Goal: Information Seeking & Learning: Learn about a topic

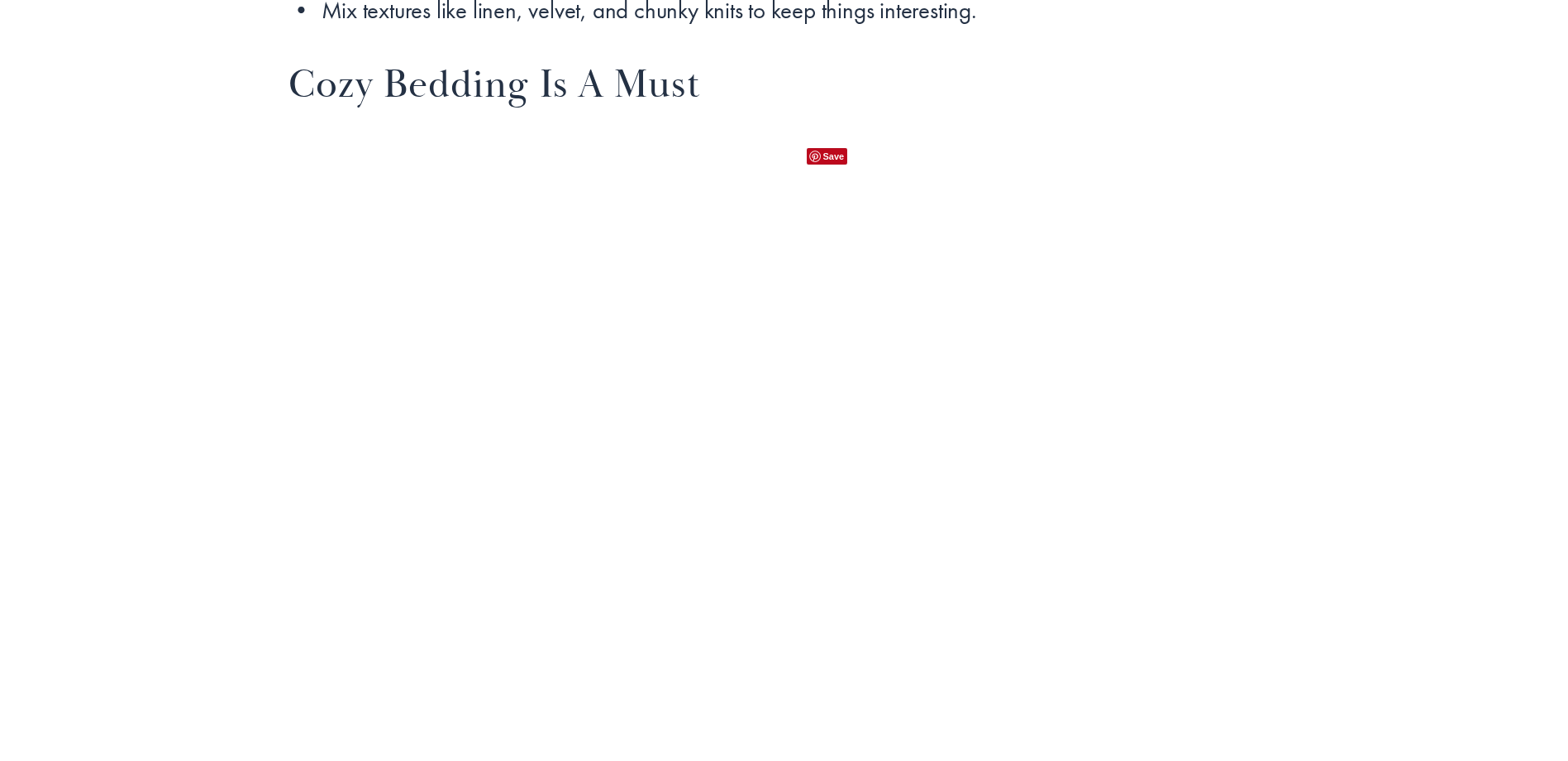
scroll to position [2646, 0]
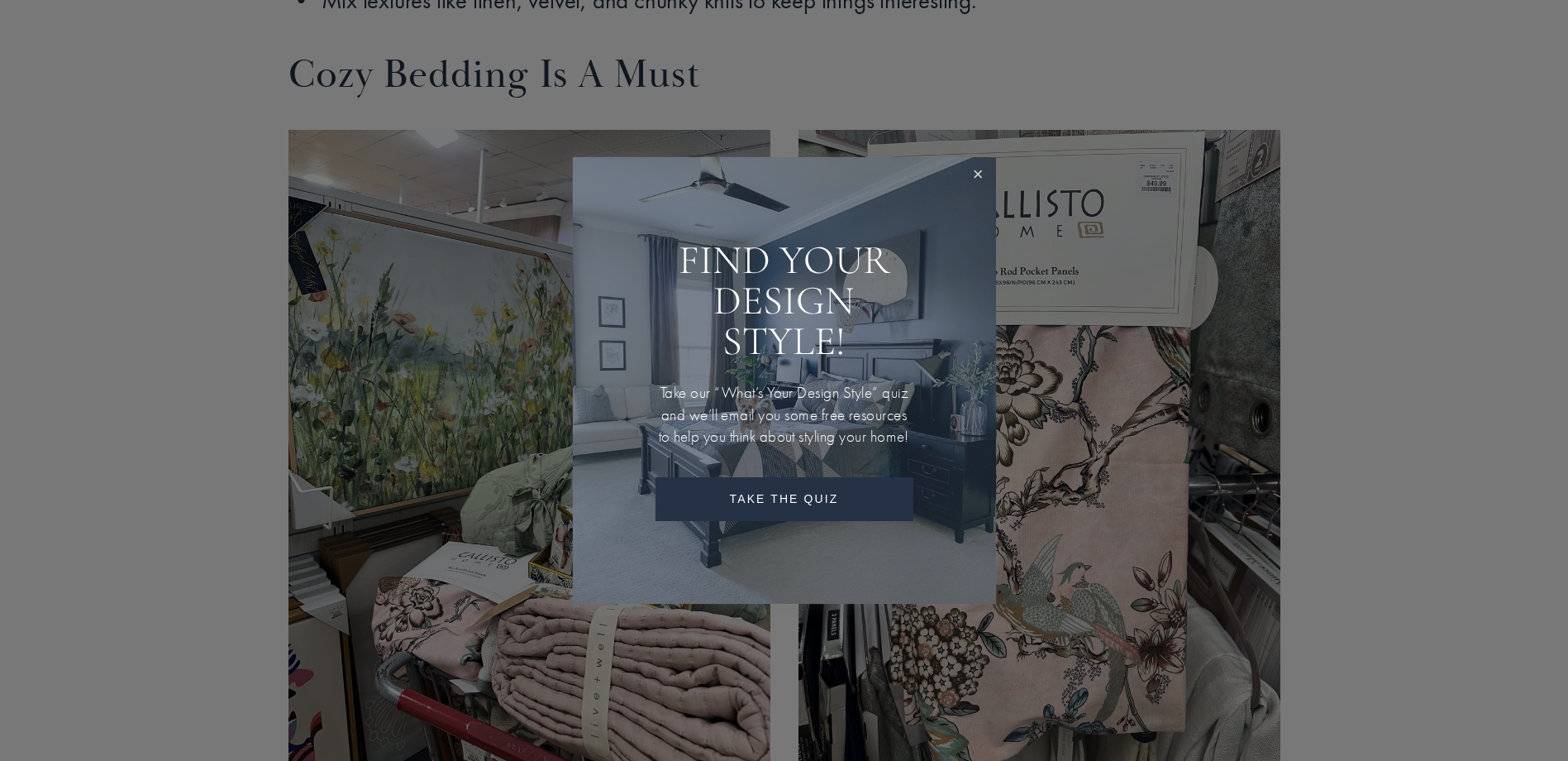
click at [985, 169] on link "Close" at bounding box center [978, 174] width 31 height 31
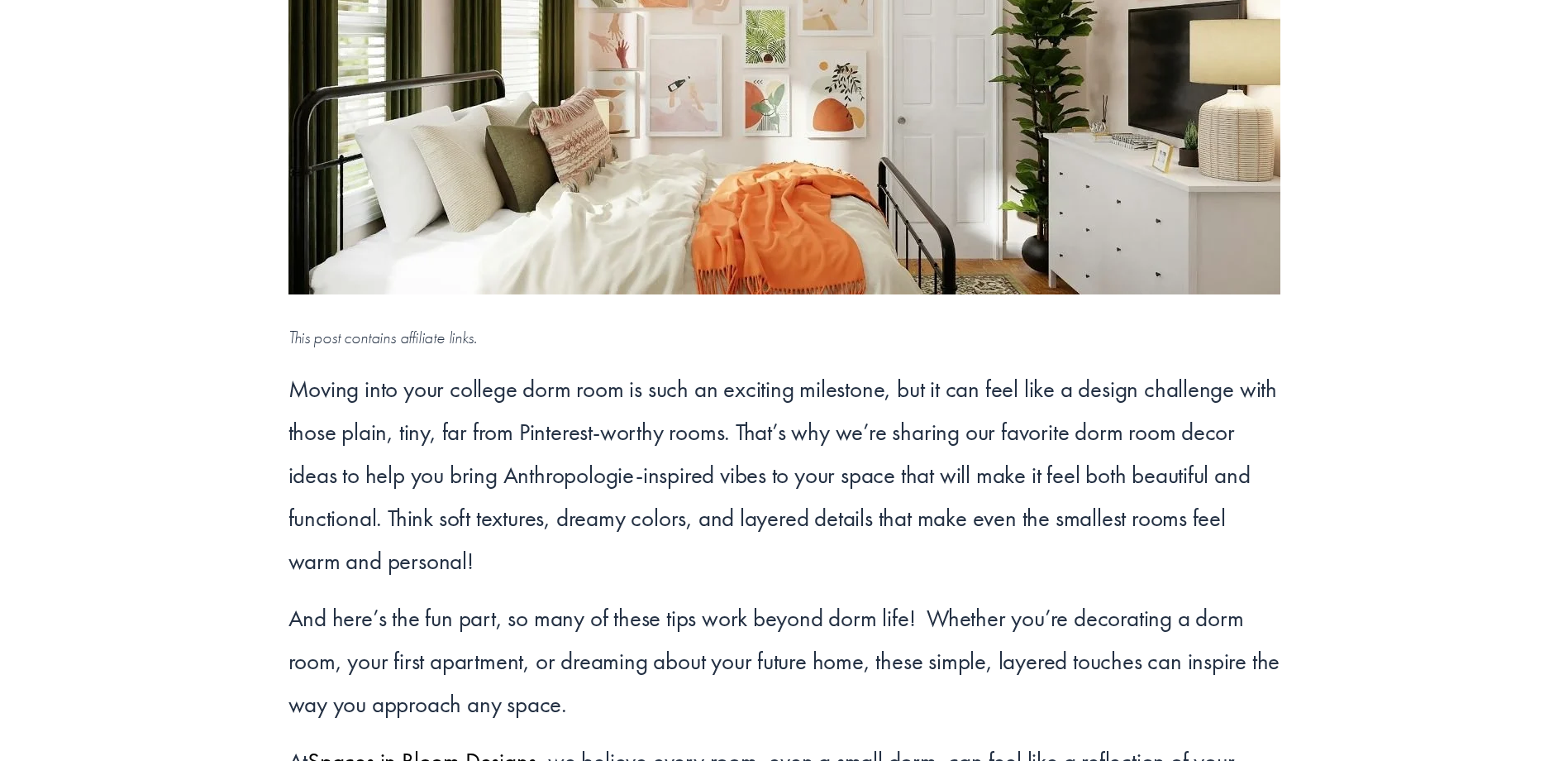
scroll to position [0, 0]
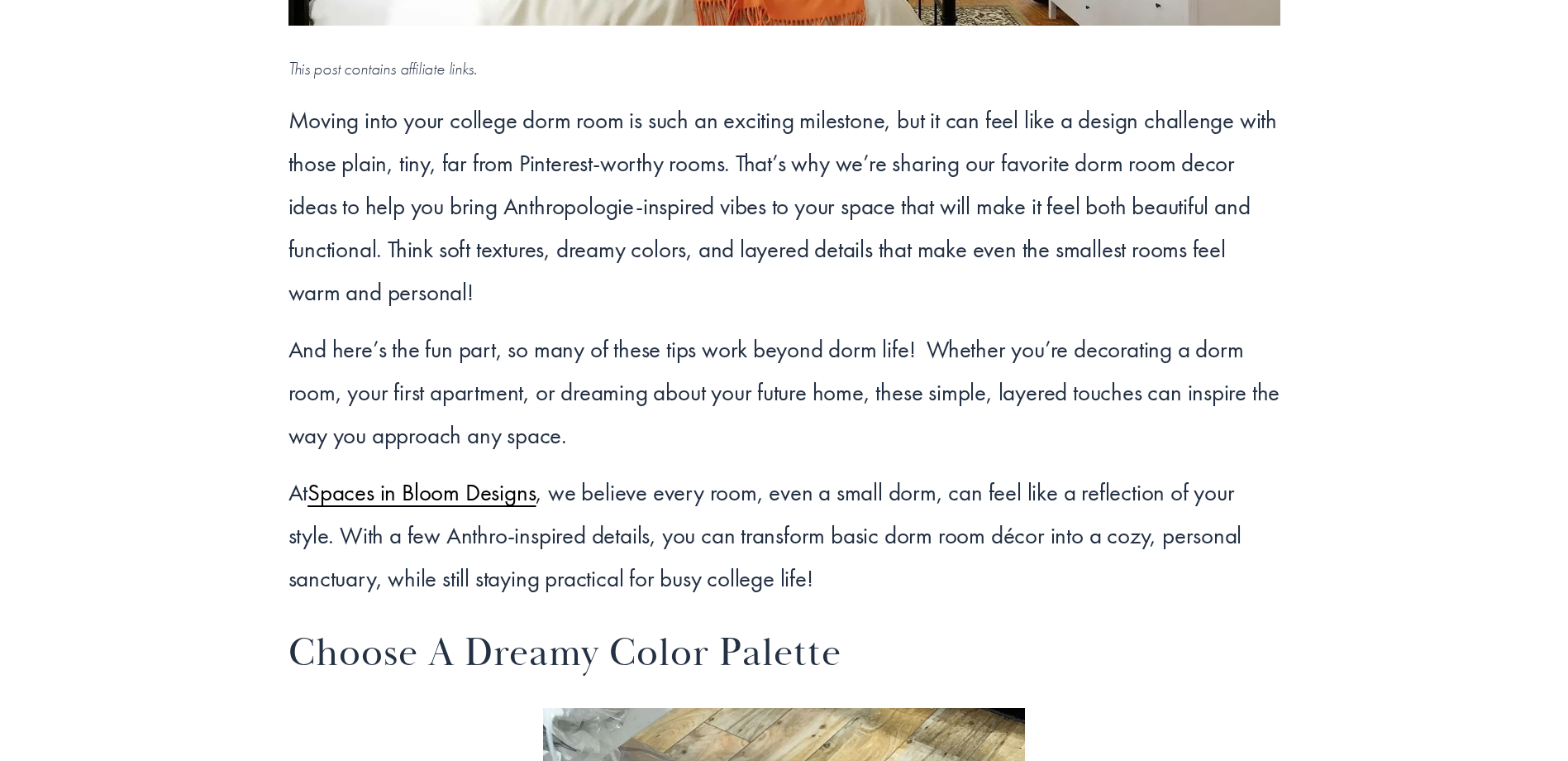
scroll to position [827, 0]
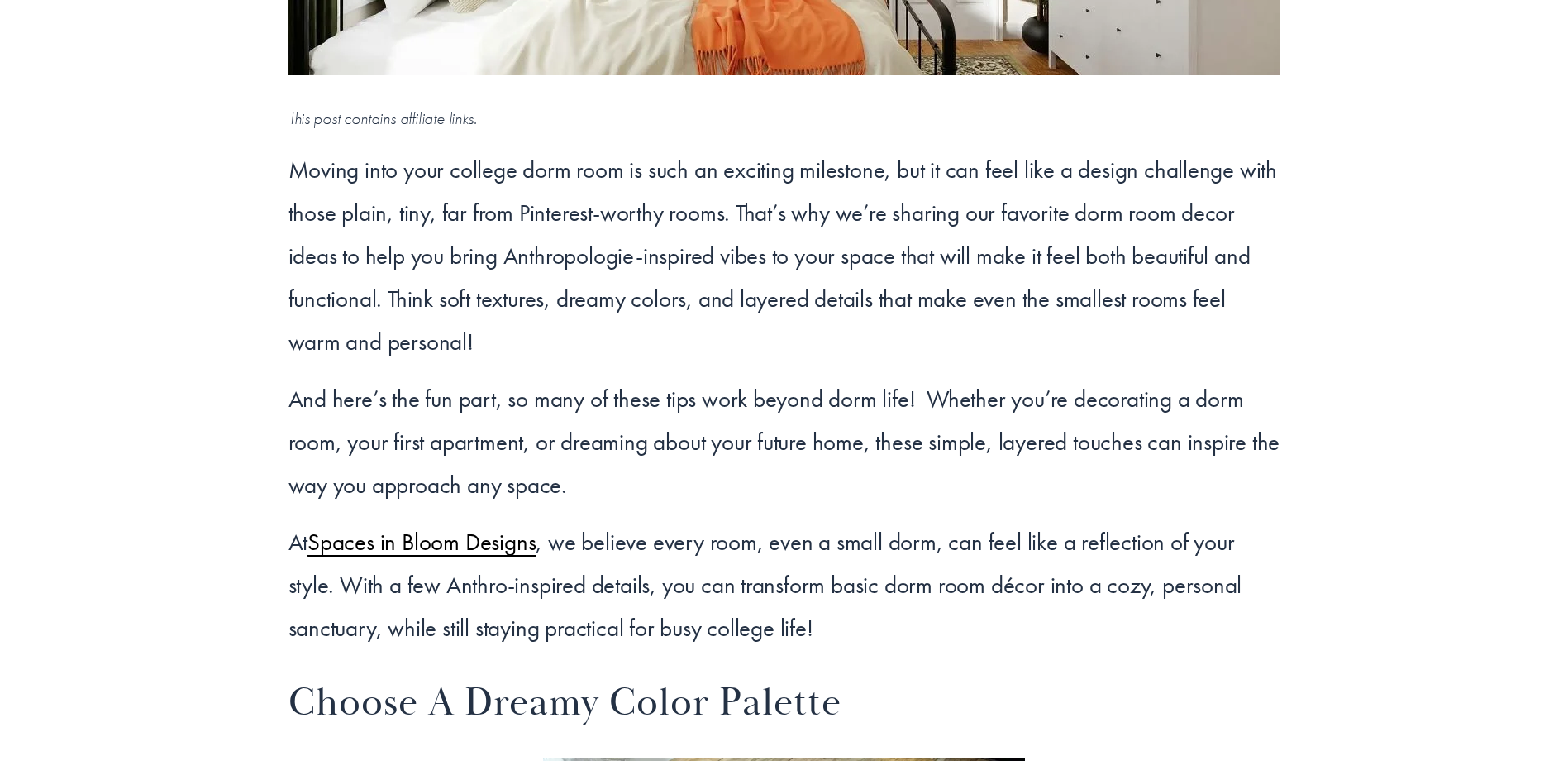
click at [420, 549] on span "Spaces in Bloom Designs" at bounding box center [421, 542] width 228 height 31
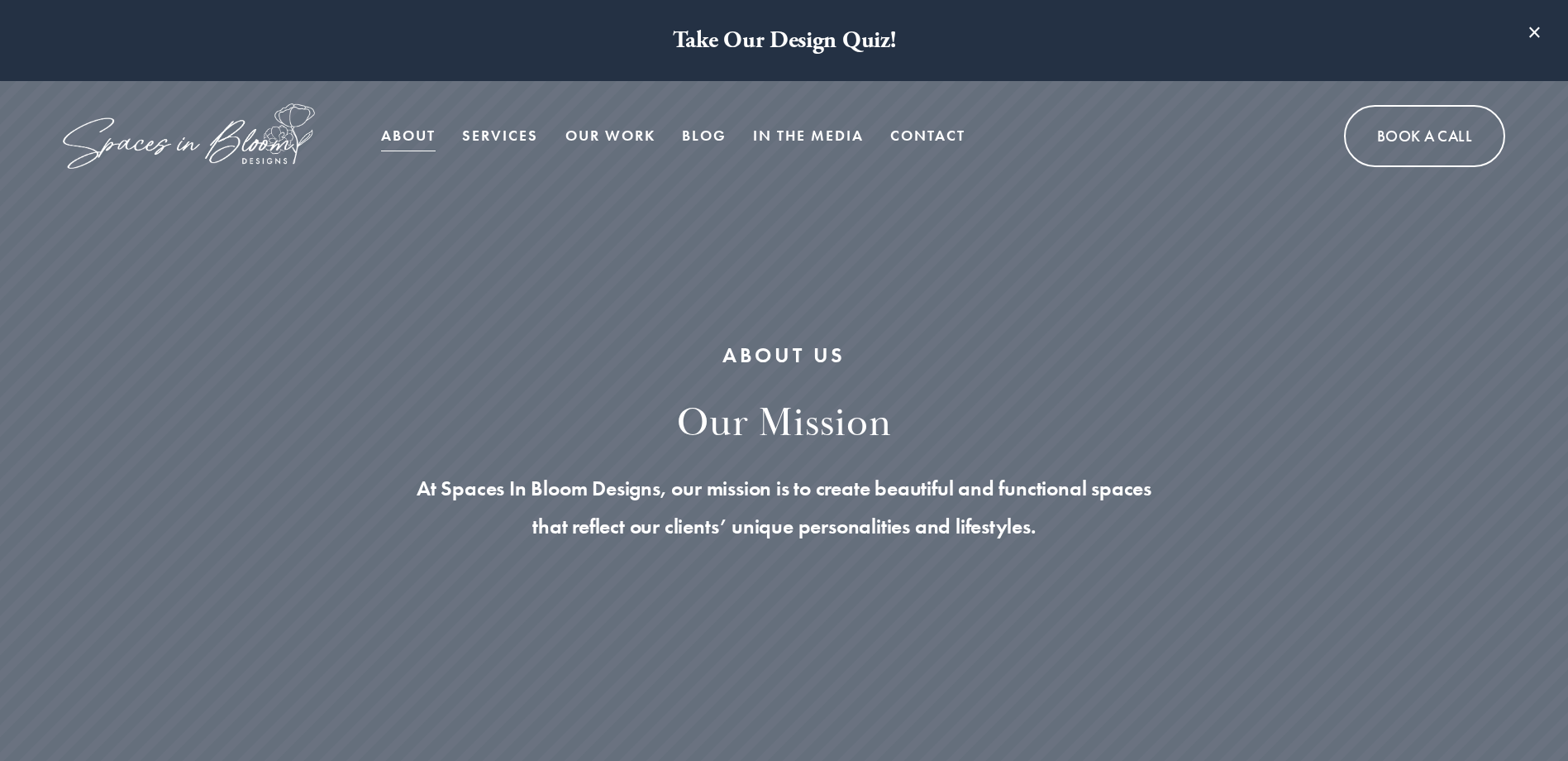
click at [980, 274] on div "ABOUT US our mission At Spaces In Bloom Designs, our mission is to create beaut…" at bounding box center [784, 502] width 1568 height 618
click at [609, 140] on link "Our Work" at bounding box center [610, 135] width 90 height 33
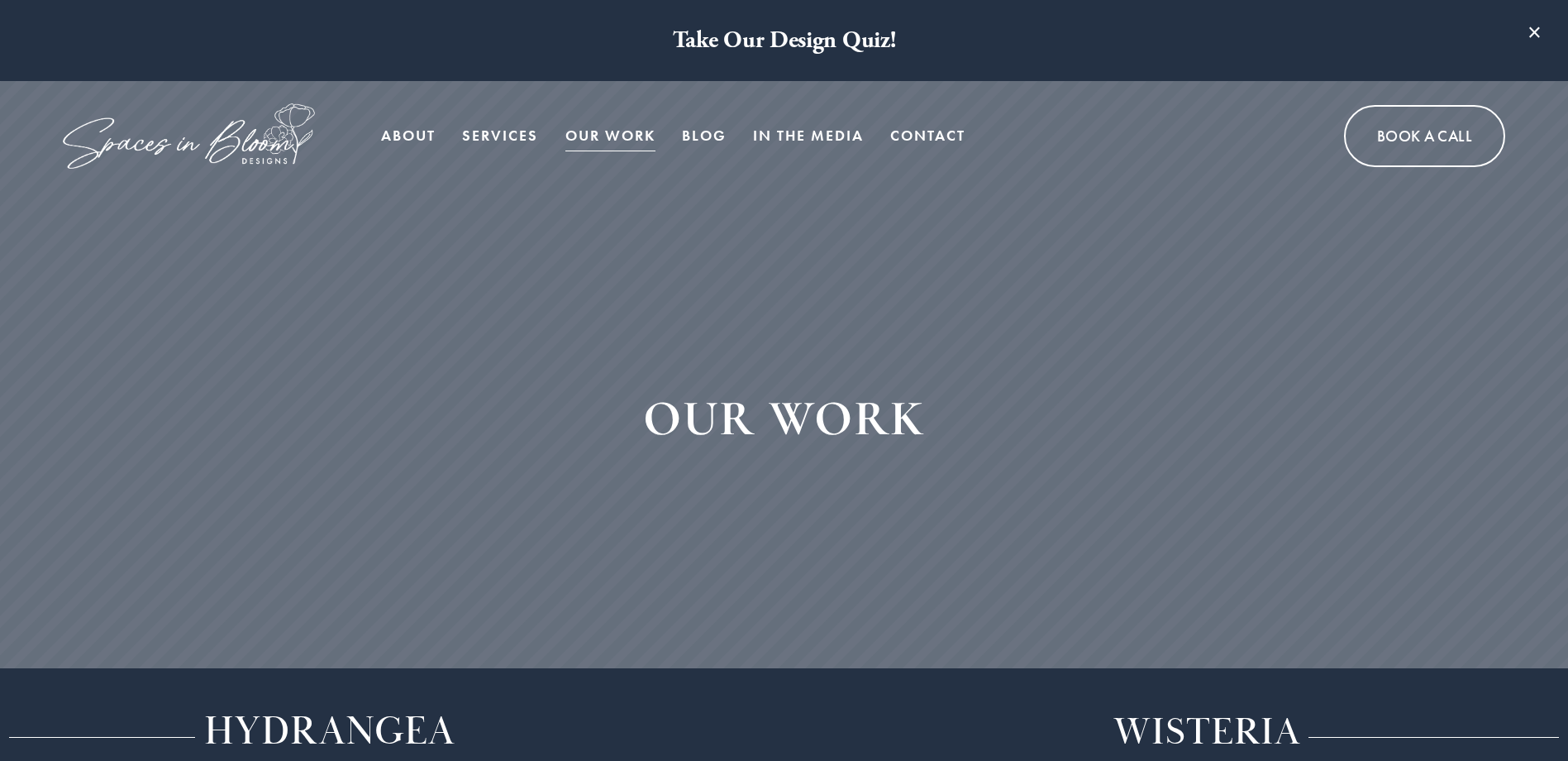
click at [708, 134] on link "Blog" at bounding box center [704, 135] width 45 height 33
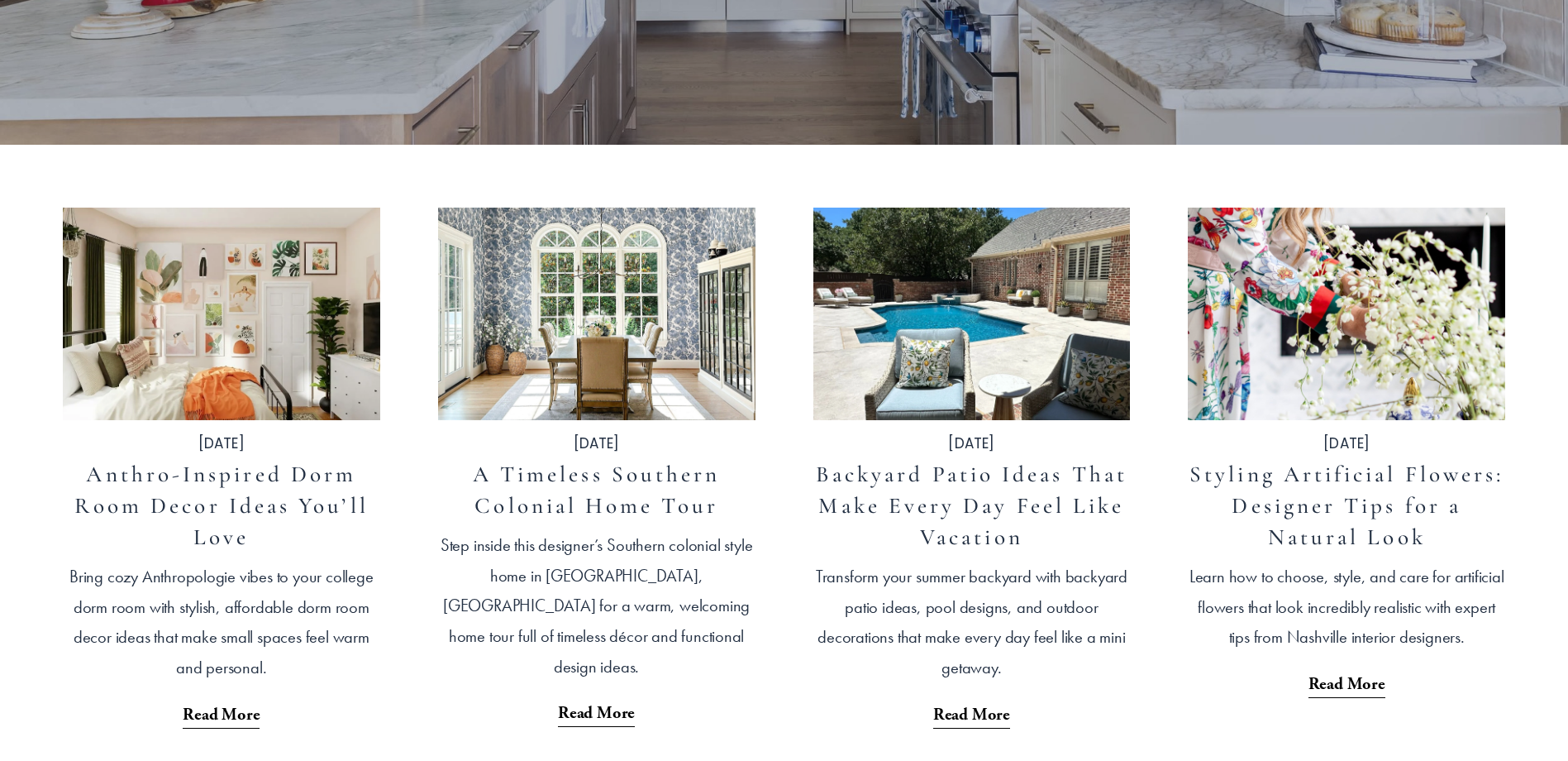
scroll to position [496, 0]
click at [950, 490] on h1 "Backyard Patio Ideas That Make Every Day Feel Like Vacation" at bounding box center [971, 505] width 317 height 94
click at [570, 681] on link "Read More" at bounding box center [596, 704] width 76 height 48
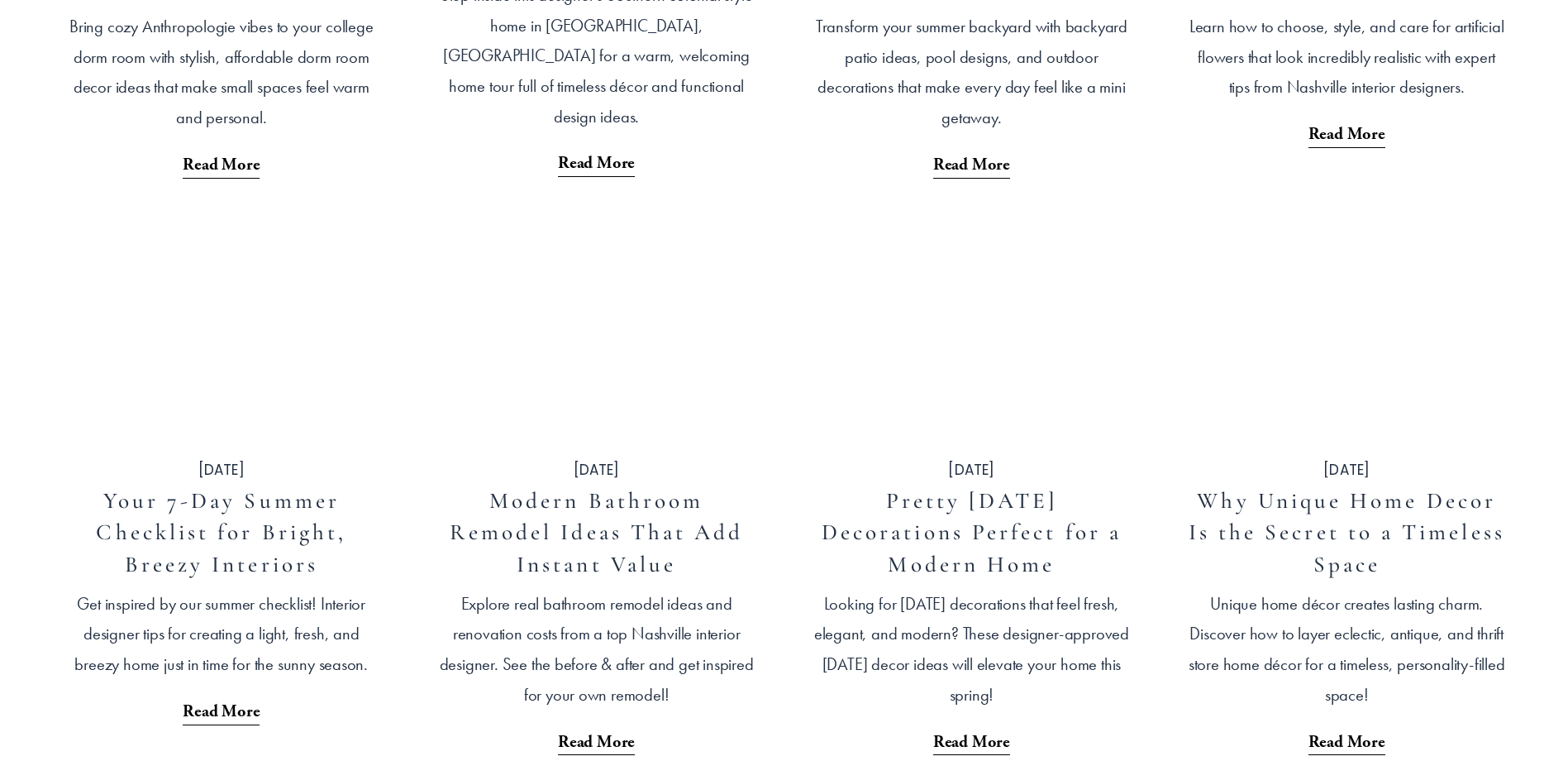
scroll to position [1075, 0]
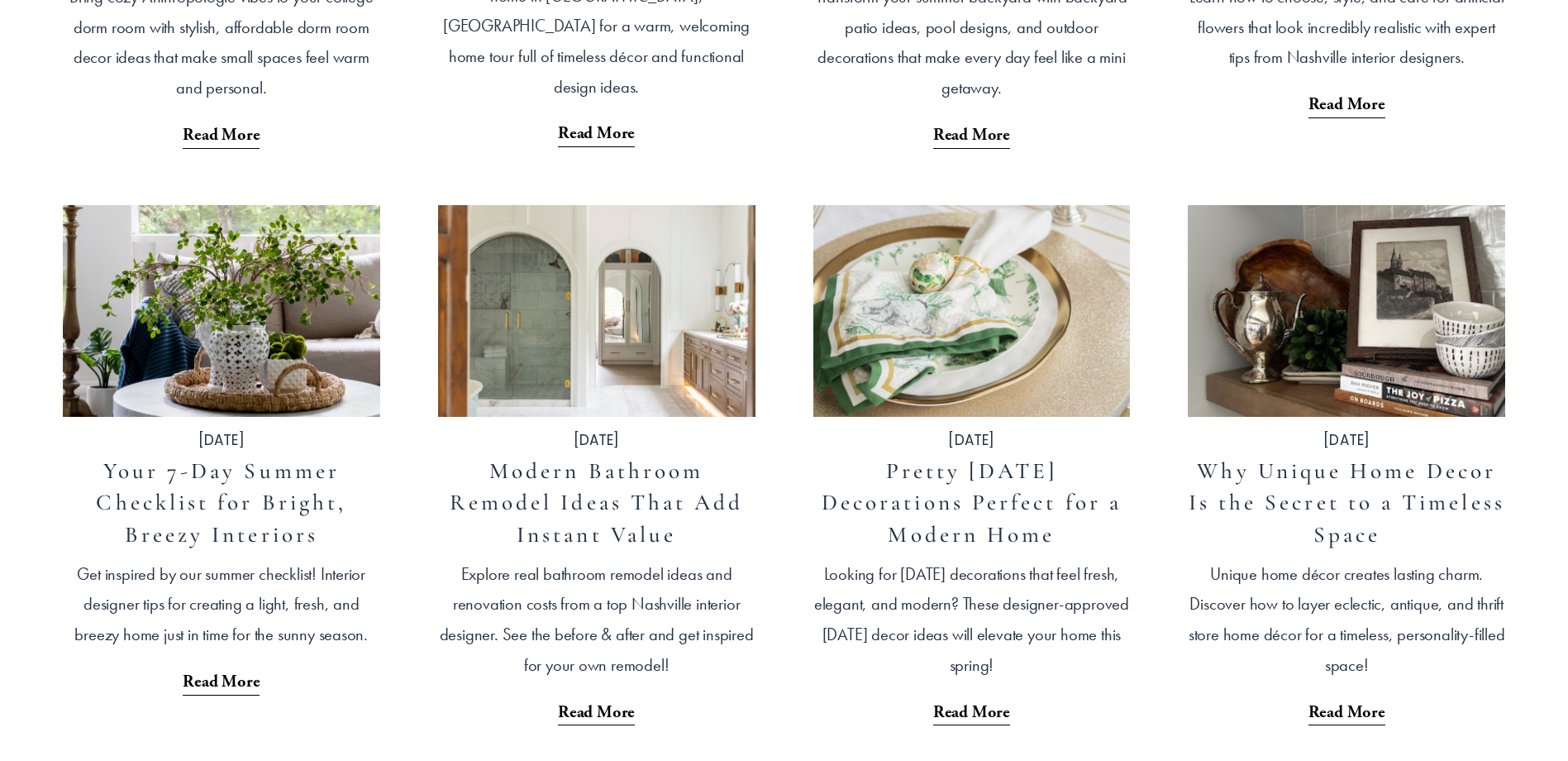
click at [229, 672] on link "Read More" at bounding box center [221, 673] width 76 height 48
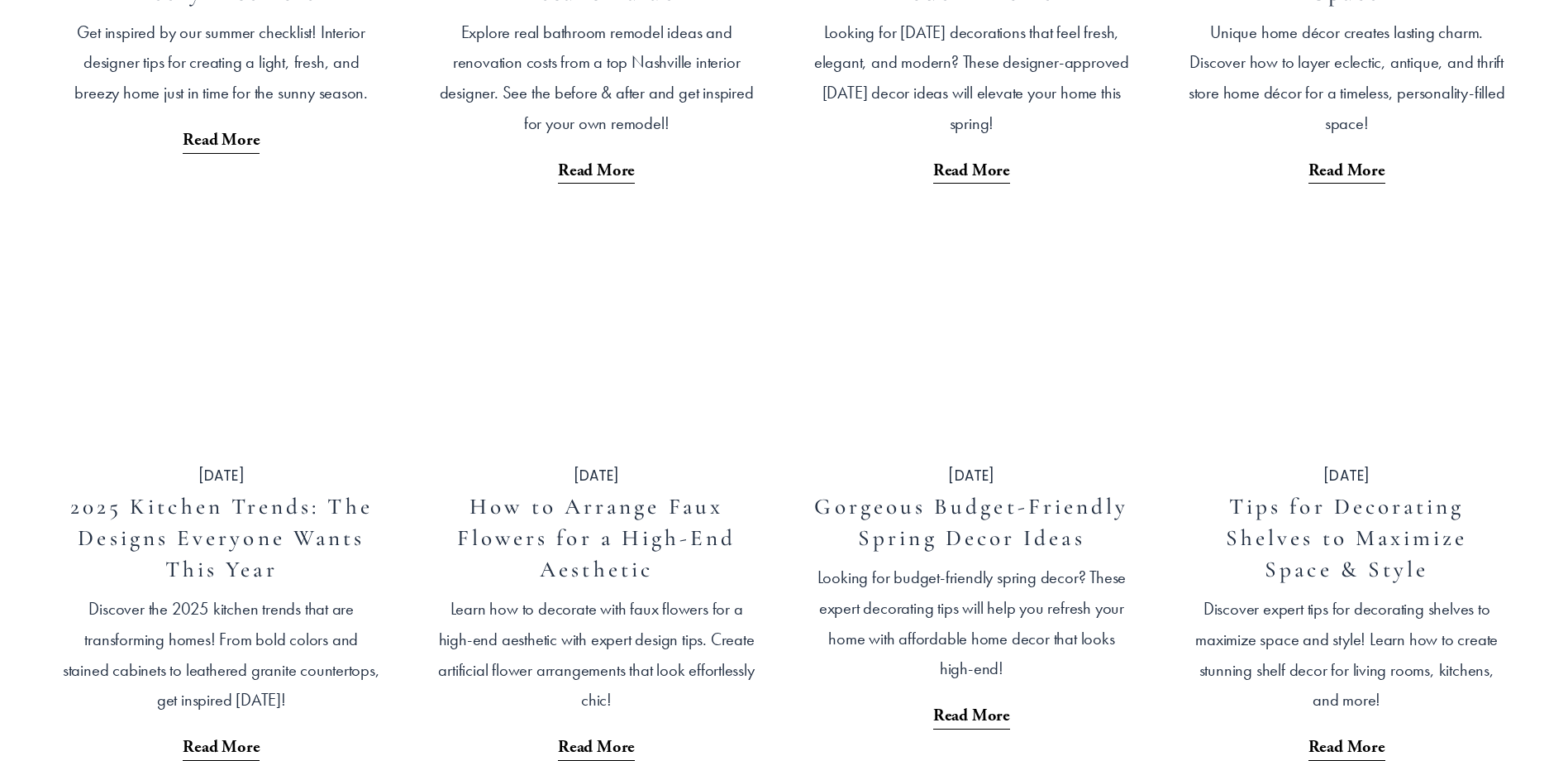
scroll to position [1653, 0]
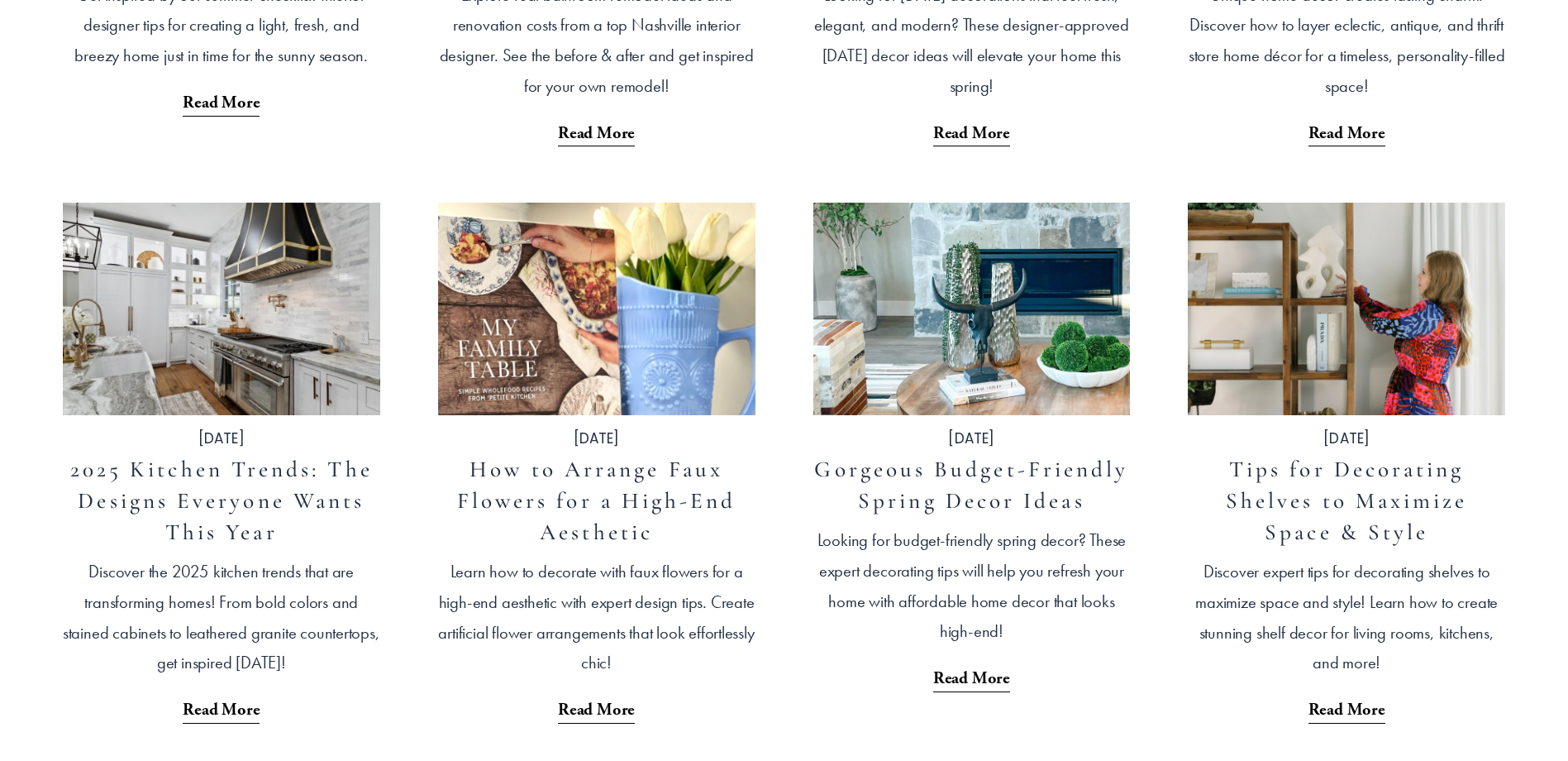
click at [964, 678] on link "Read More" at bounding box center [971, 670] width 76 height 48
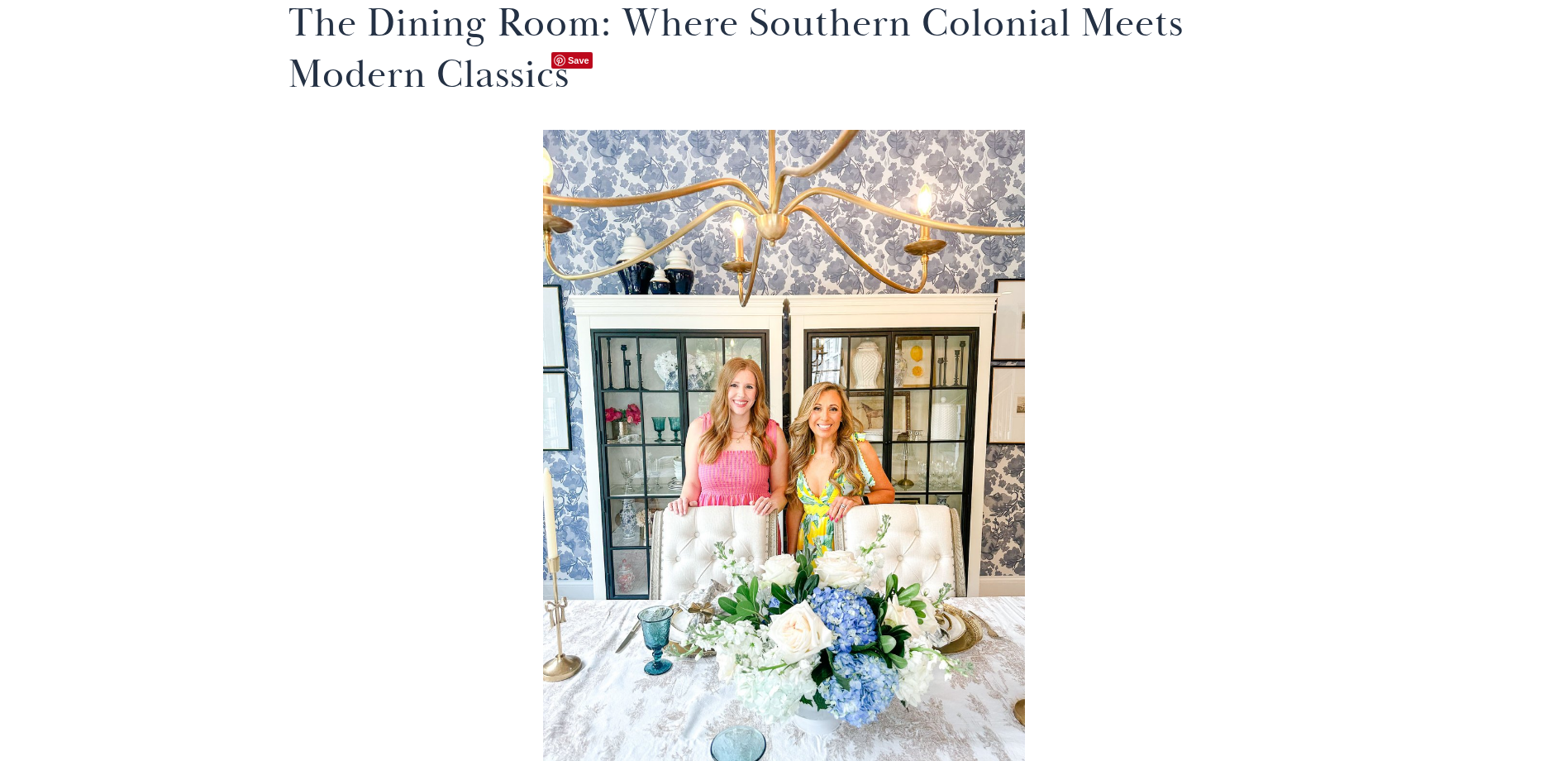
scroll to position [6036, 0]
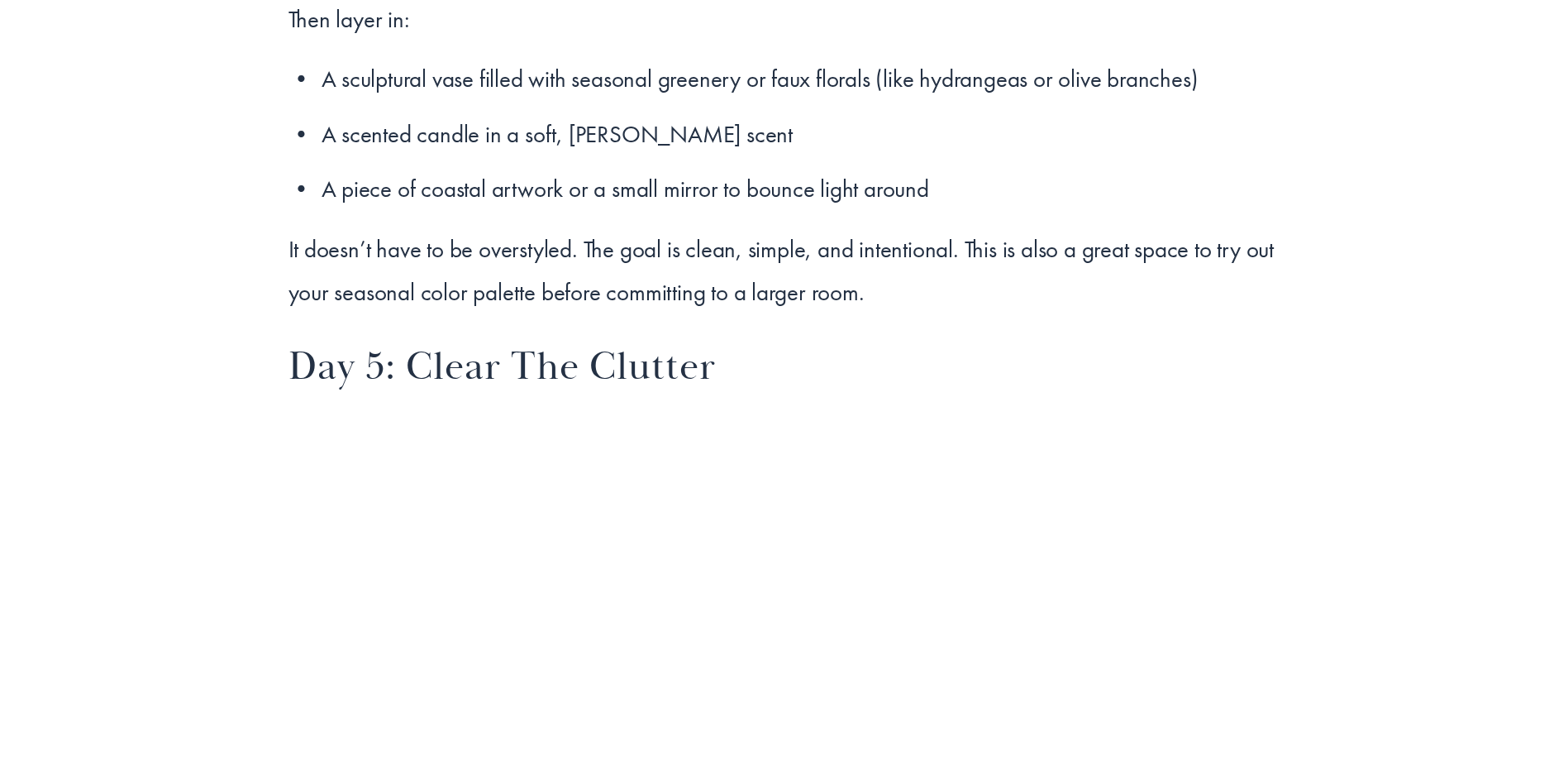
scroll to position [5705, 0]
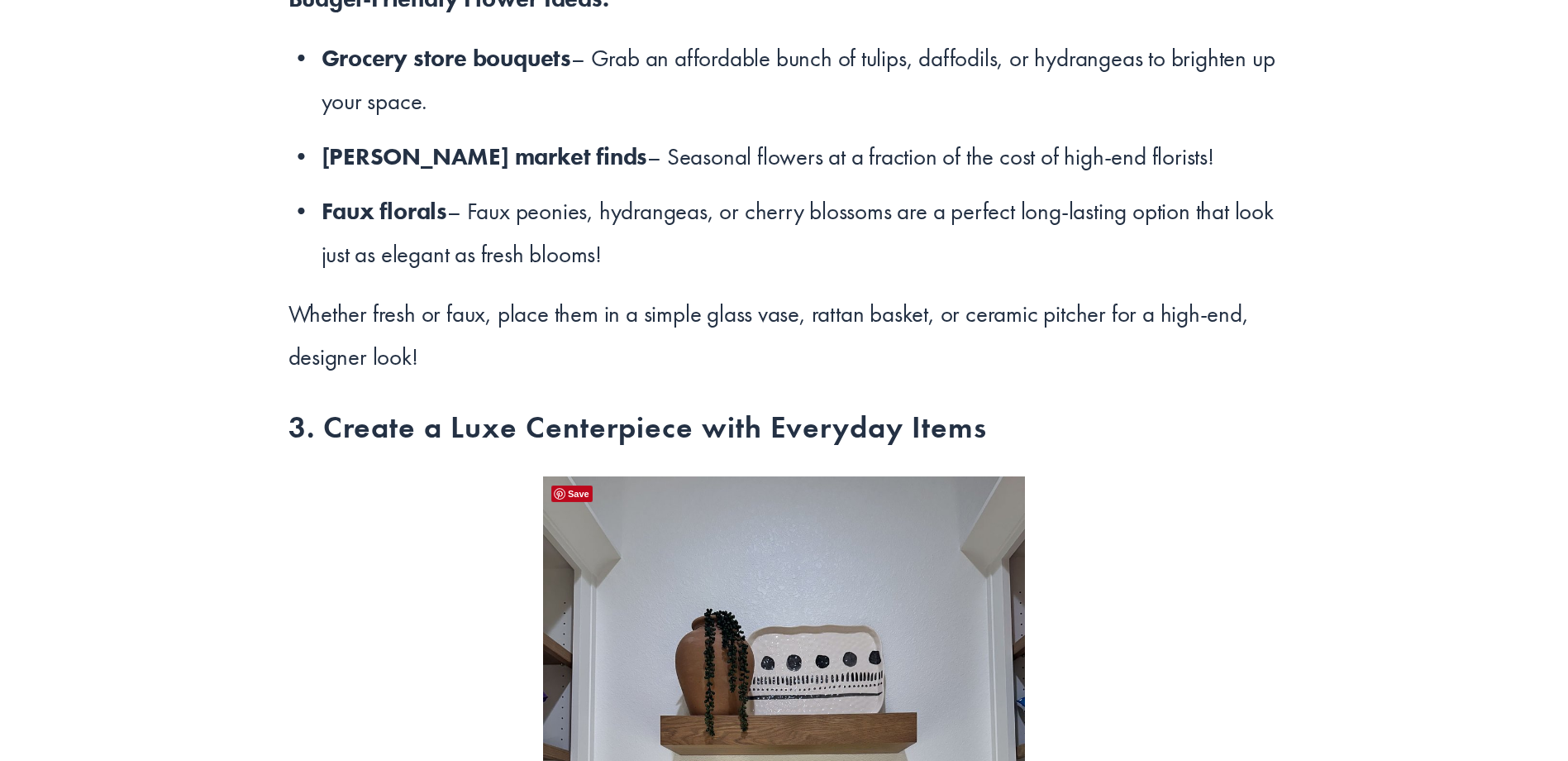
scroll to position [4547, 0]
